Goal: Information Seeking & Learning: Find specific fact

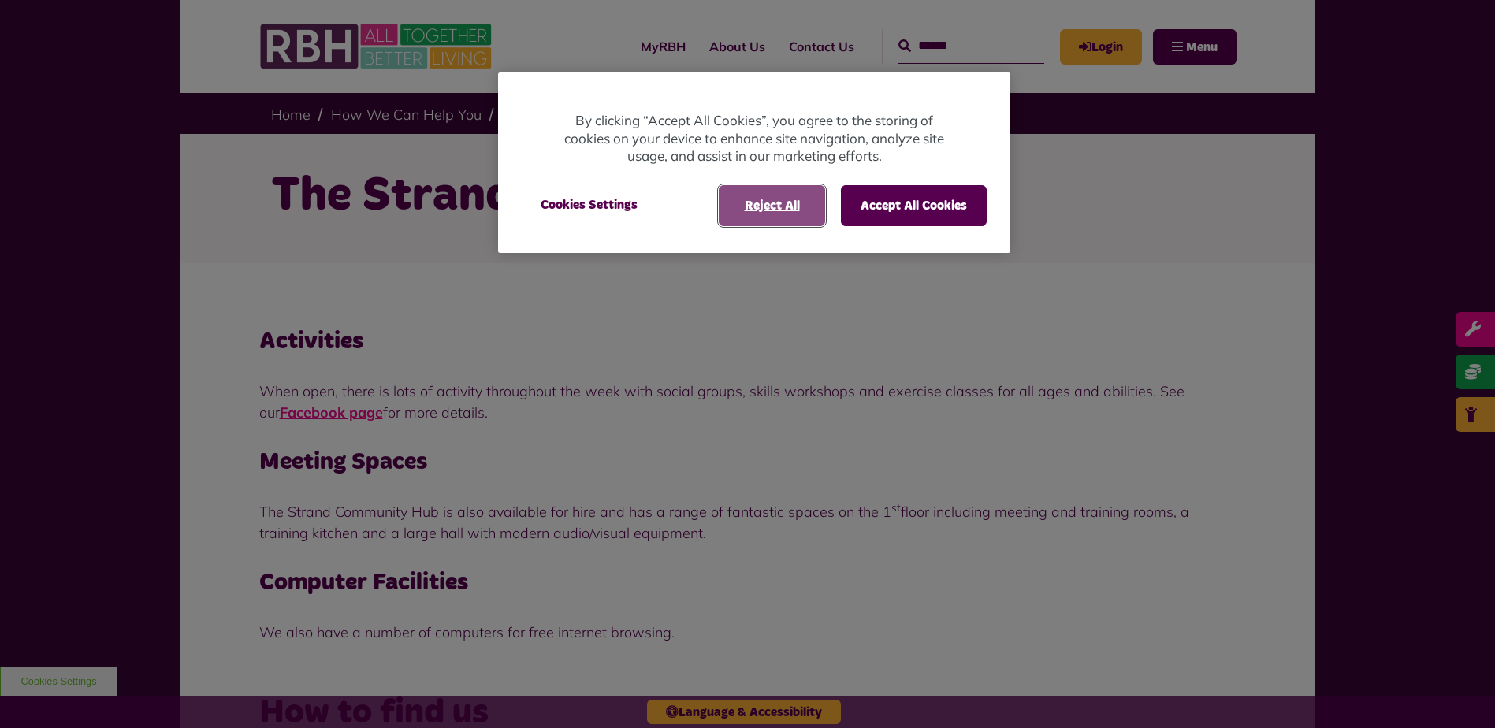
click at [776, 208] on button "Reject All" at bounding box center [772, 205] width 106 height 41
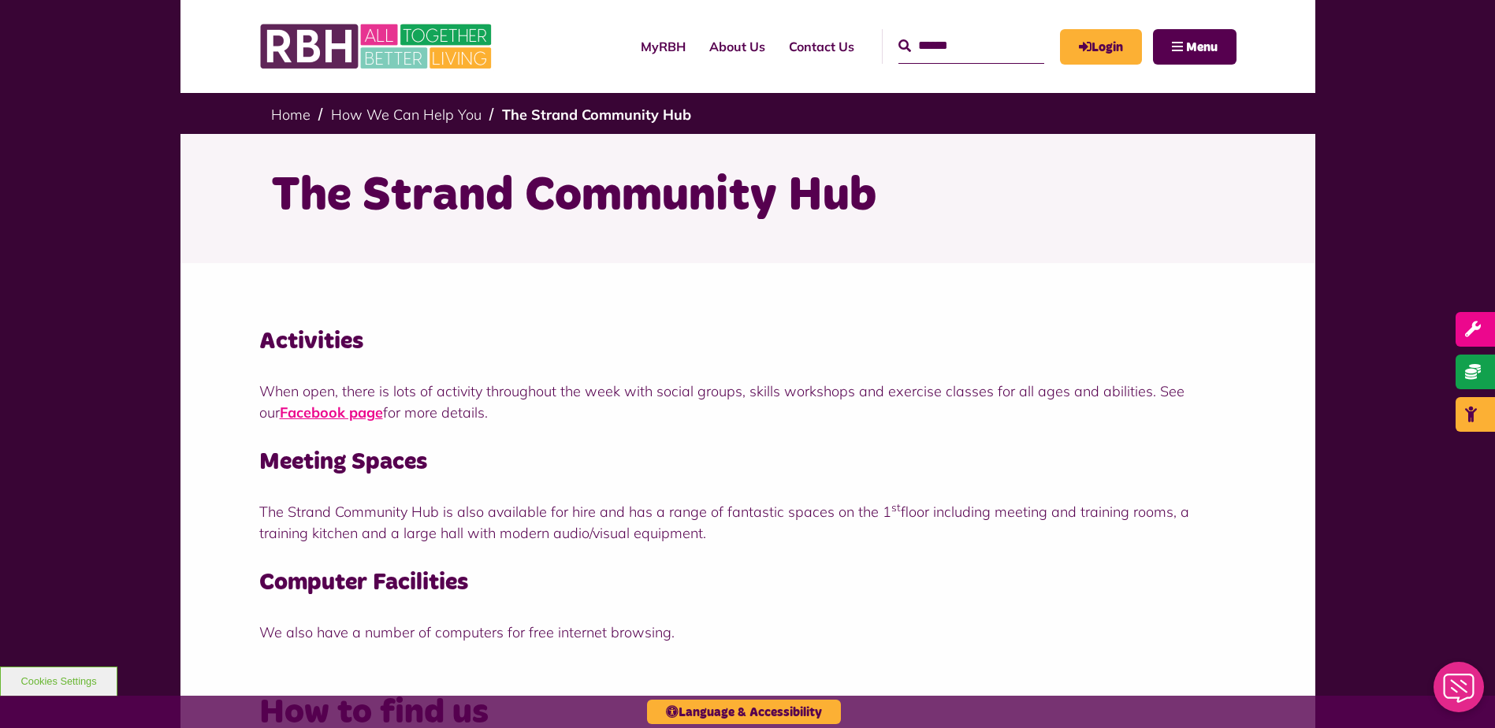
click at [986, 47] on input "Search" at bounding box center [972, 46] width 146 height 34
drag, startPoint x: 986, startPoint y: 47, endPoint x: 987, endPoint y: 36, distance: 11.1
click at [985, 43] on input "Search" at bounding box center [972, 46] width 146 height 34
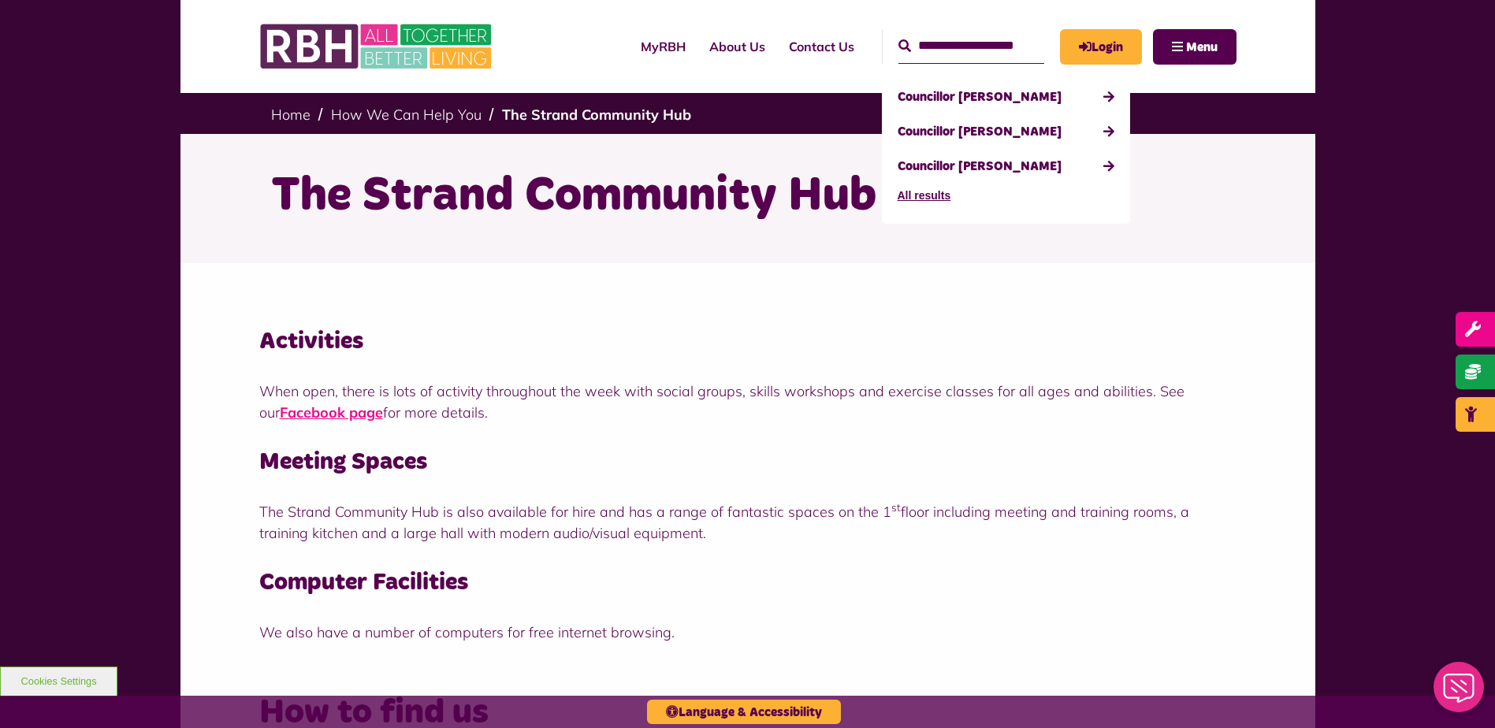
type input "**********"
click at [899, 37] on button "Search" at bounding box center [905, 46] width 13 height 19
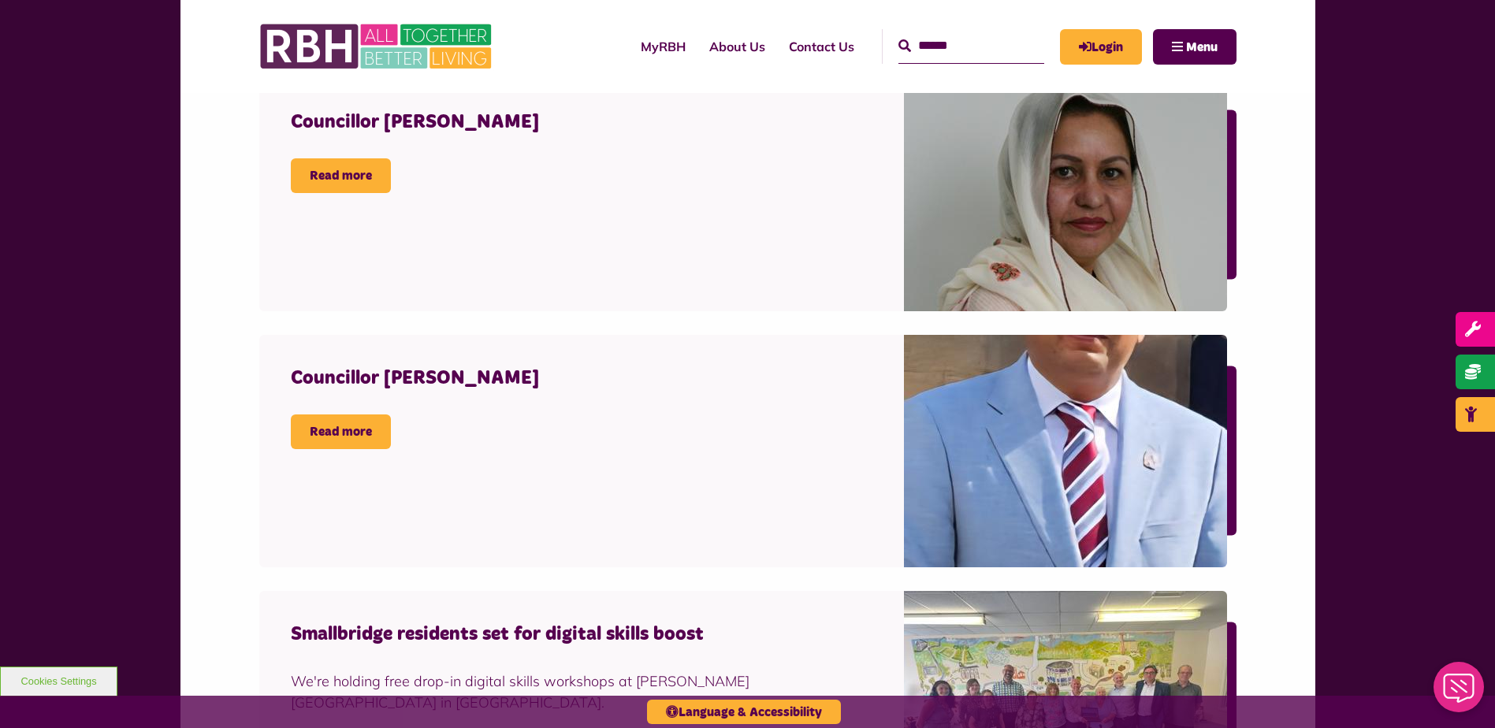
scroll to position [709, 0]
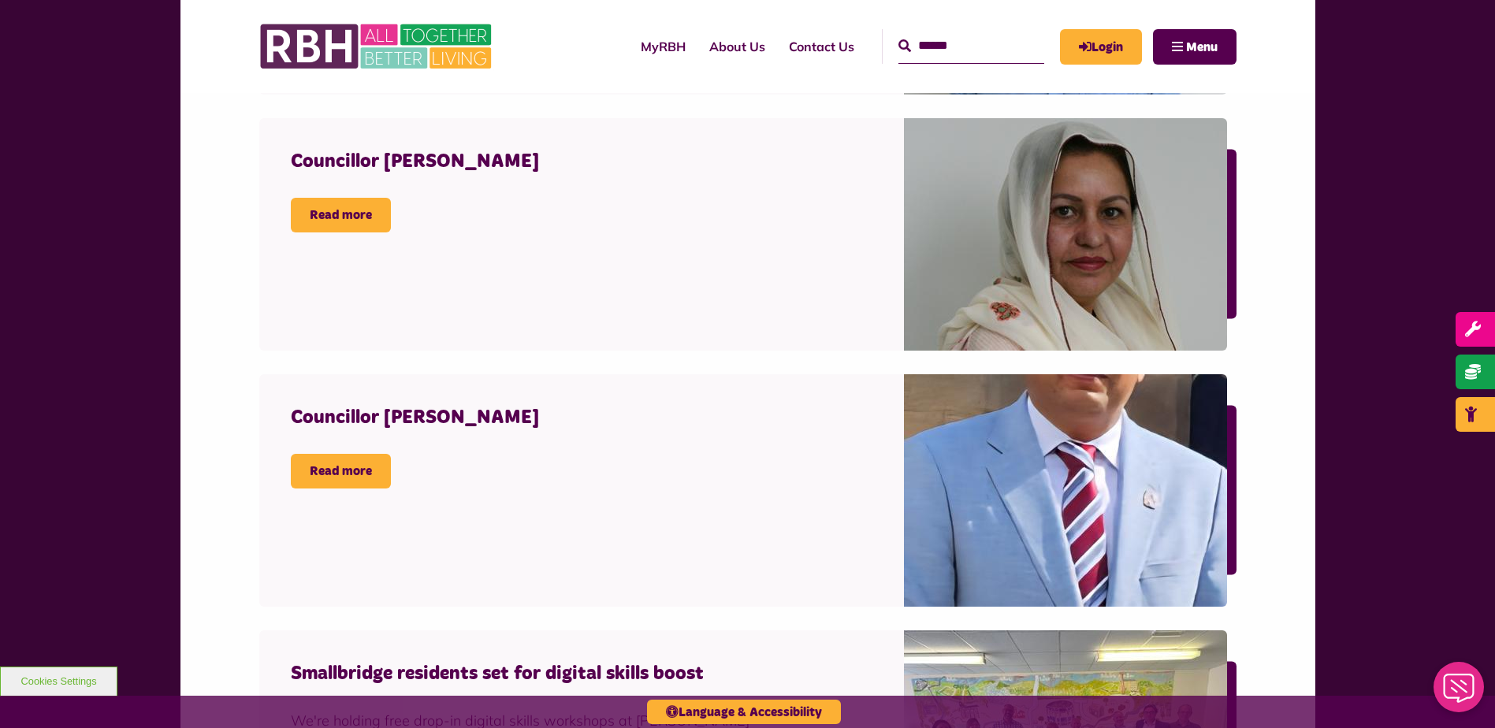
click at [285, 191] on div "Councillor Sameena Zaheer Read more" at bounding box center [581, 234] width 645 height 233
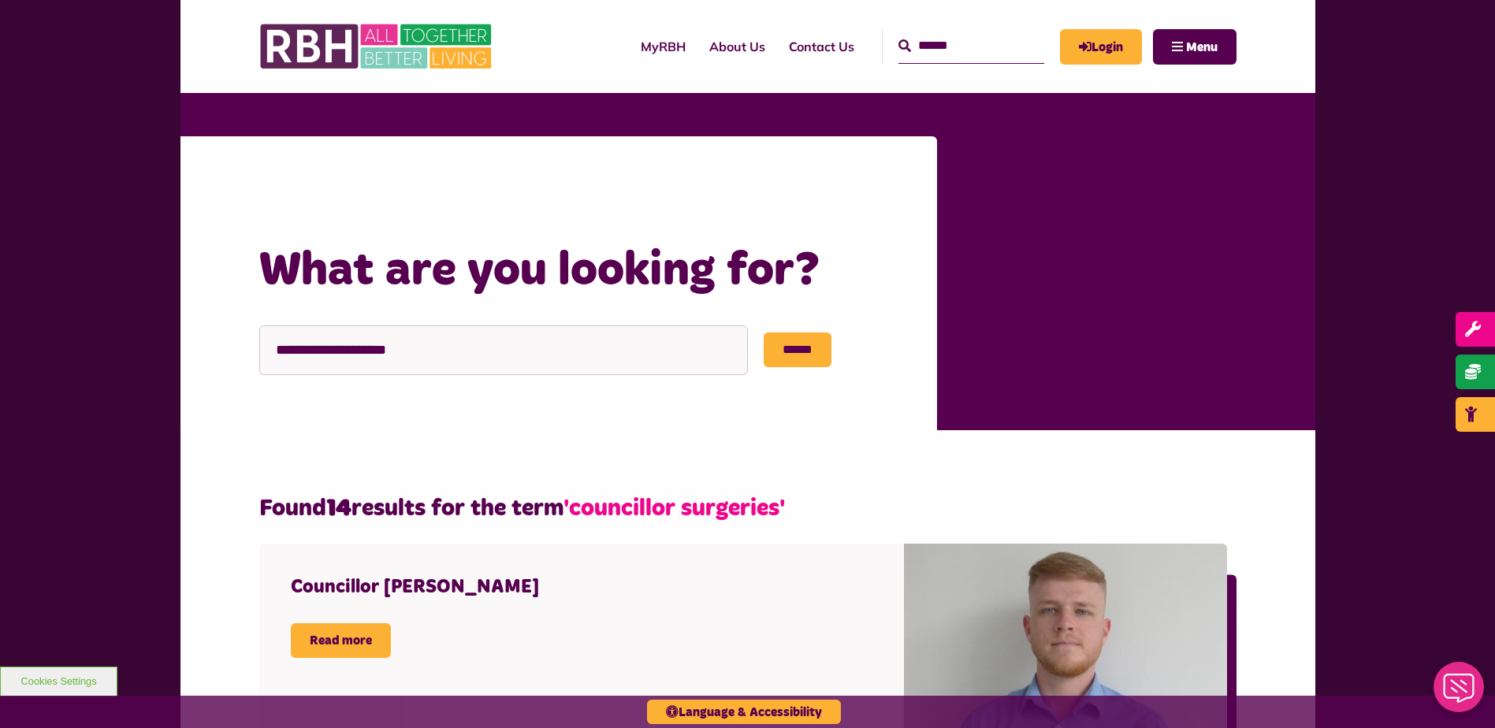
scroll to position [0, 0]
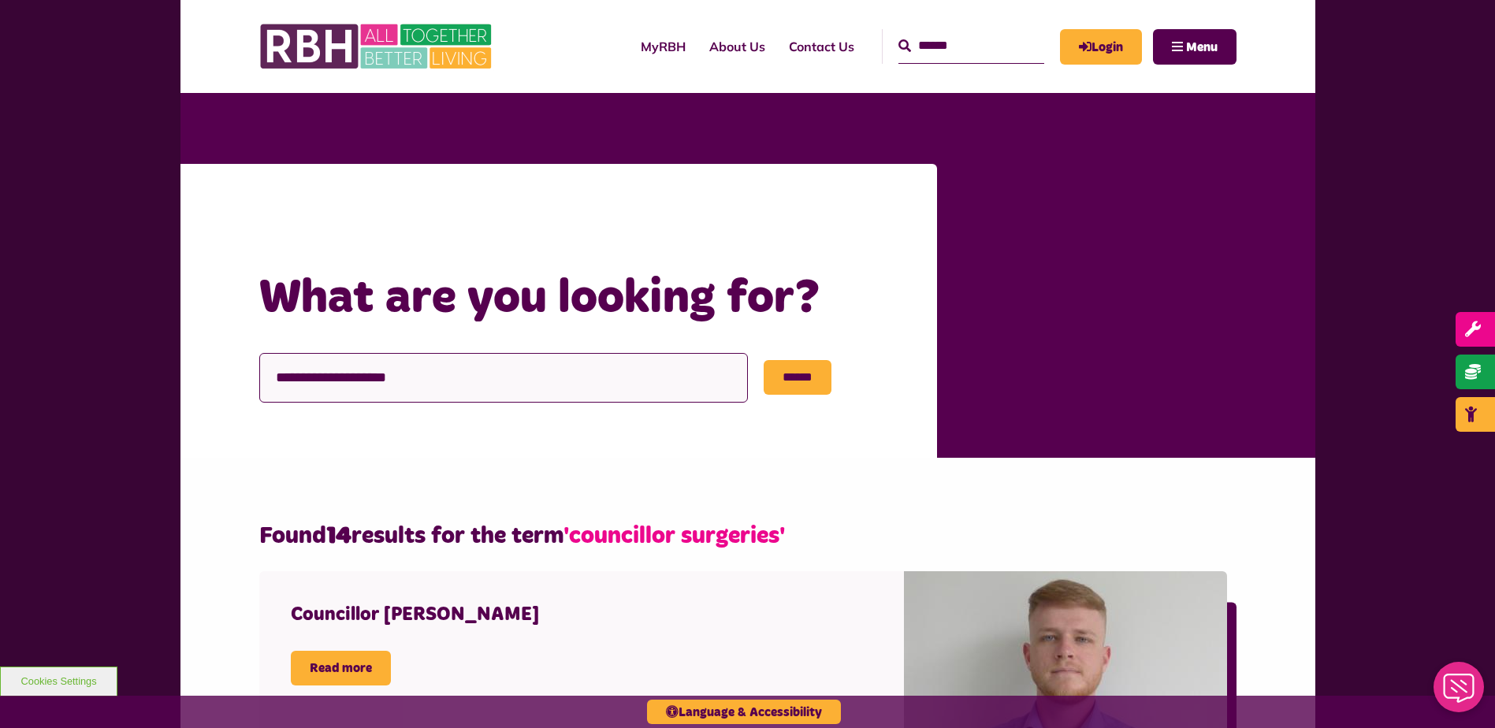
click at [557, 356] on input "**********" at bounding box center [503, 378] width 489 height 50
click at [356, 664] on link "Read more" at bounding box center [341, 668] width 100 height 35
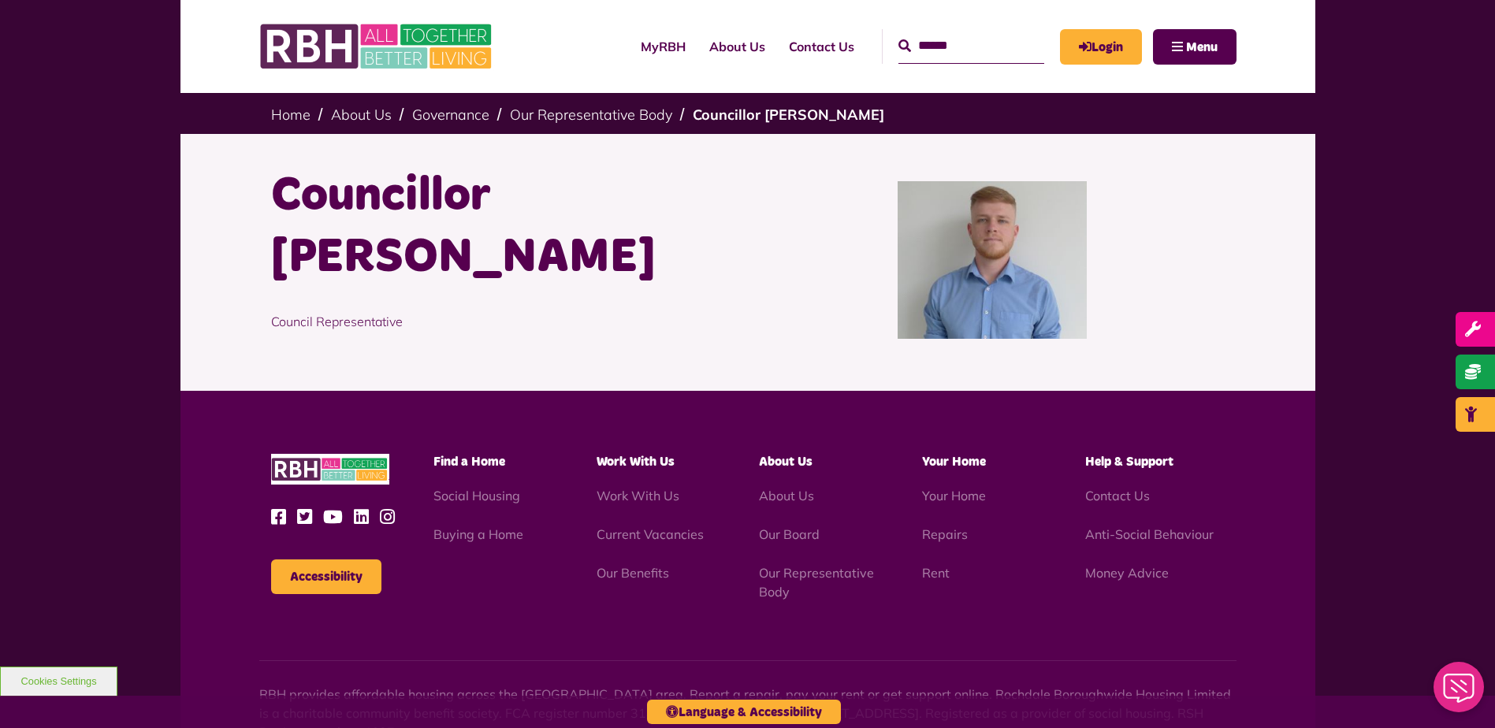
click at [425, 203] on h1 "Councillor [PERSON_NAME]" at bounding box center [503, 227] width 465 height 123
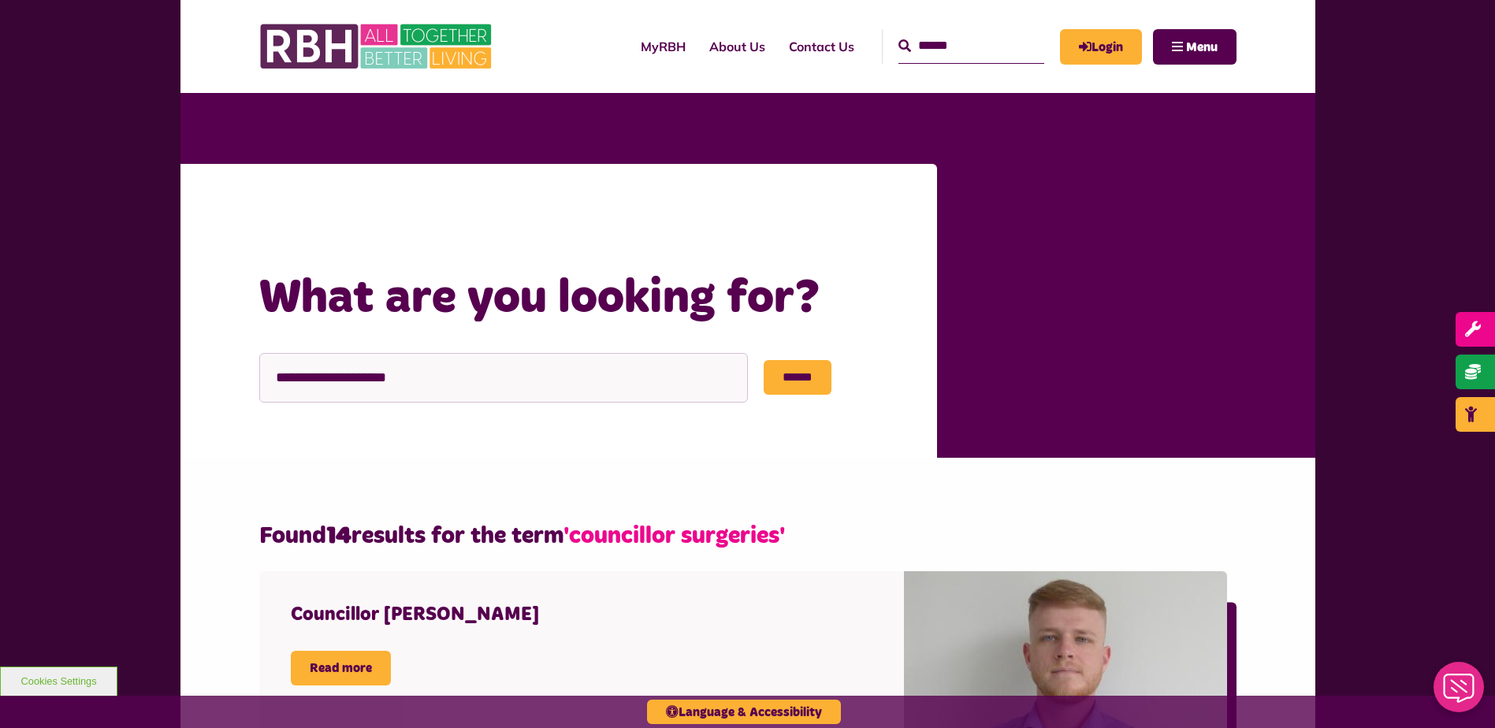
click at [944, 49] on input "Search" at bounding box center [972, 46] width 146 height 34
